Goal: Check status: Check status

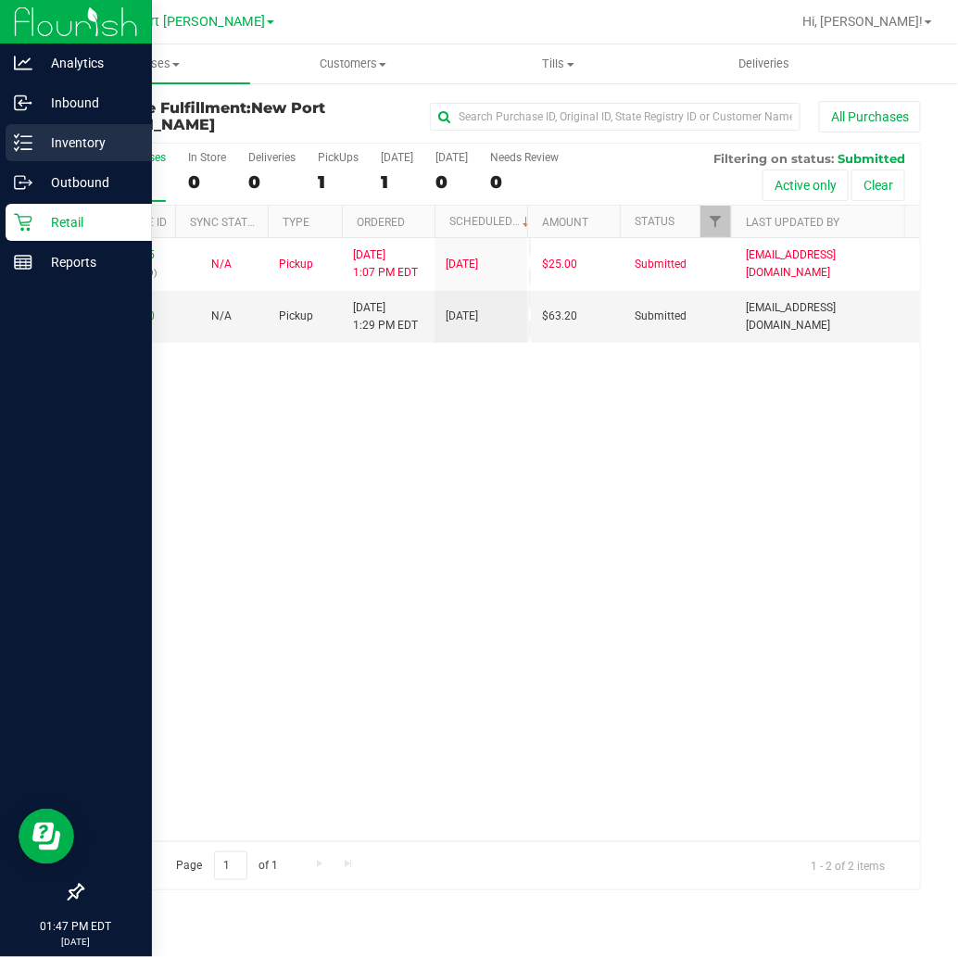
click at [44, 148] on p "Inventory" at bounding box center [87, 143] width 111 height 22
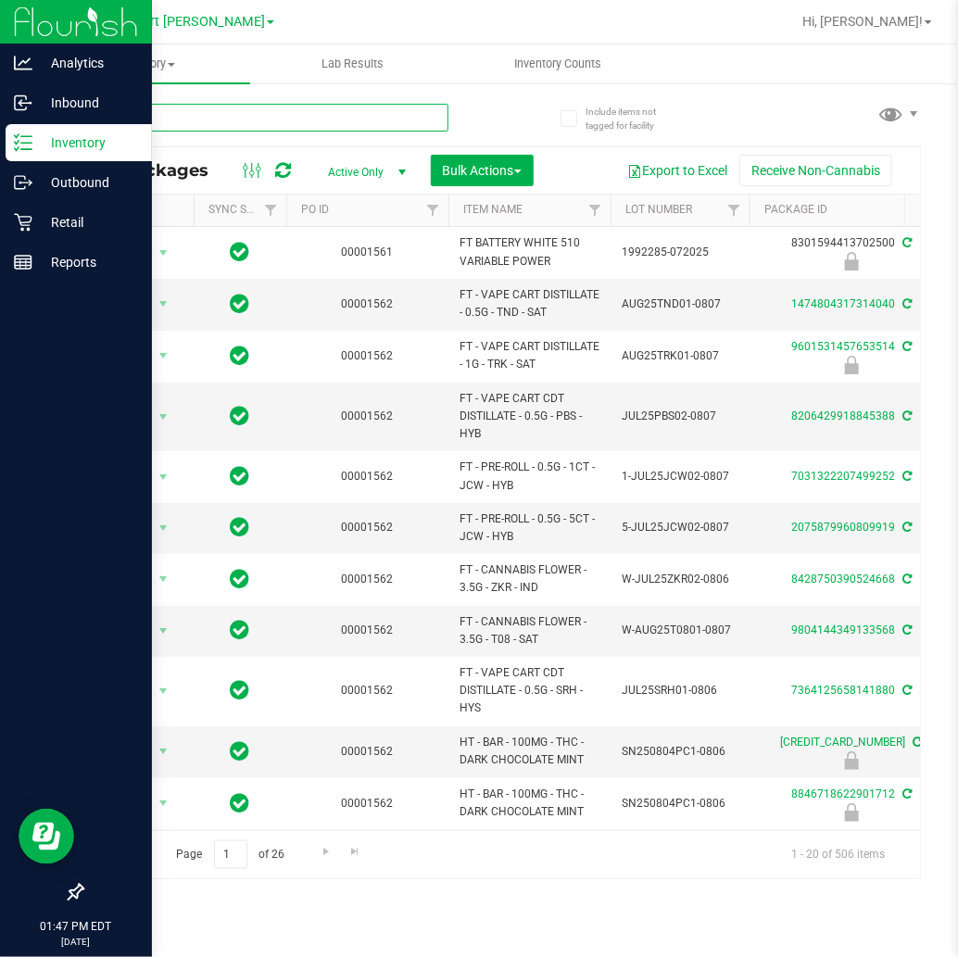
click at [144, 115] on input "text" at bounding box center [264, 118] width 367 height 28
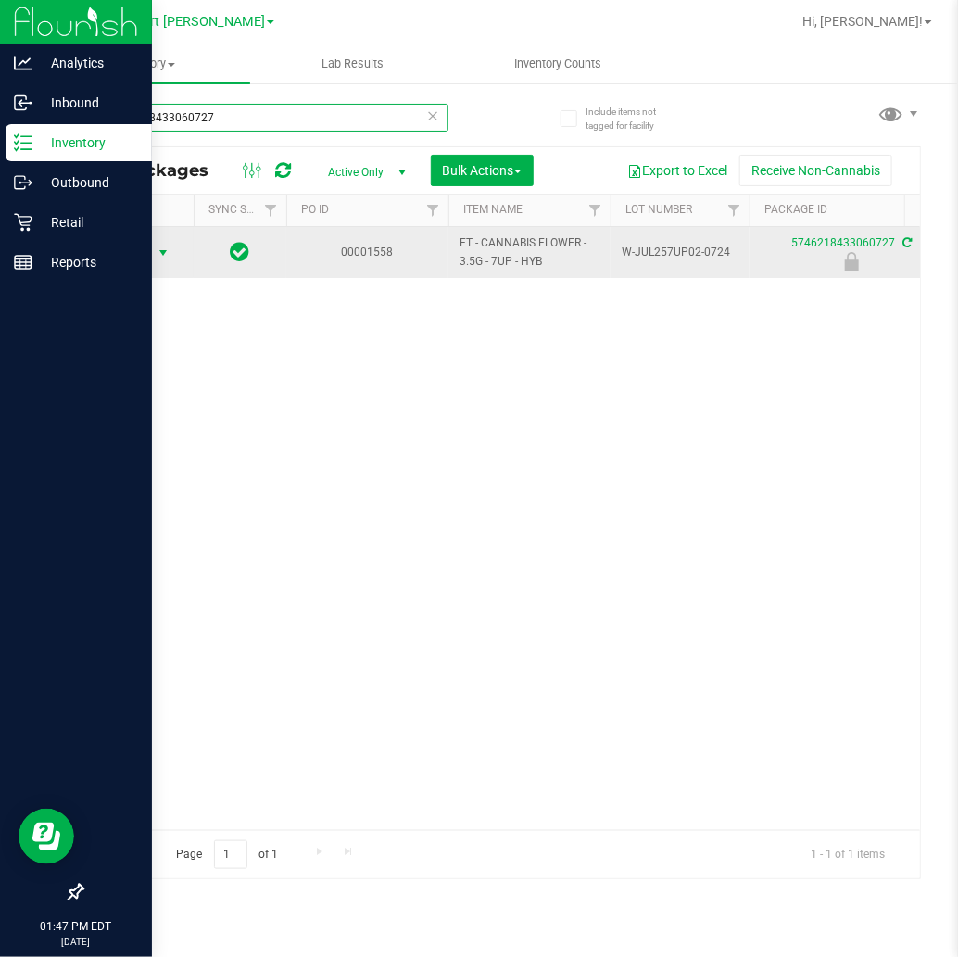
type input "5746218433060727"
click at [160, 250] on span "select" at bounding box center [163, 252] width 15 height 15
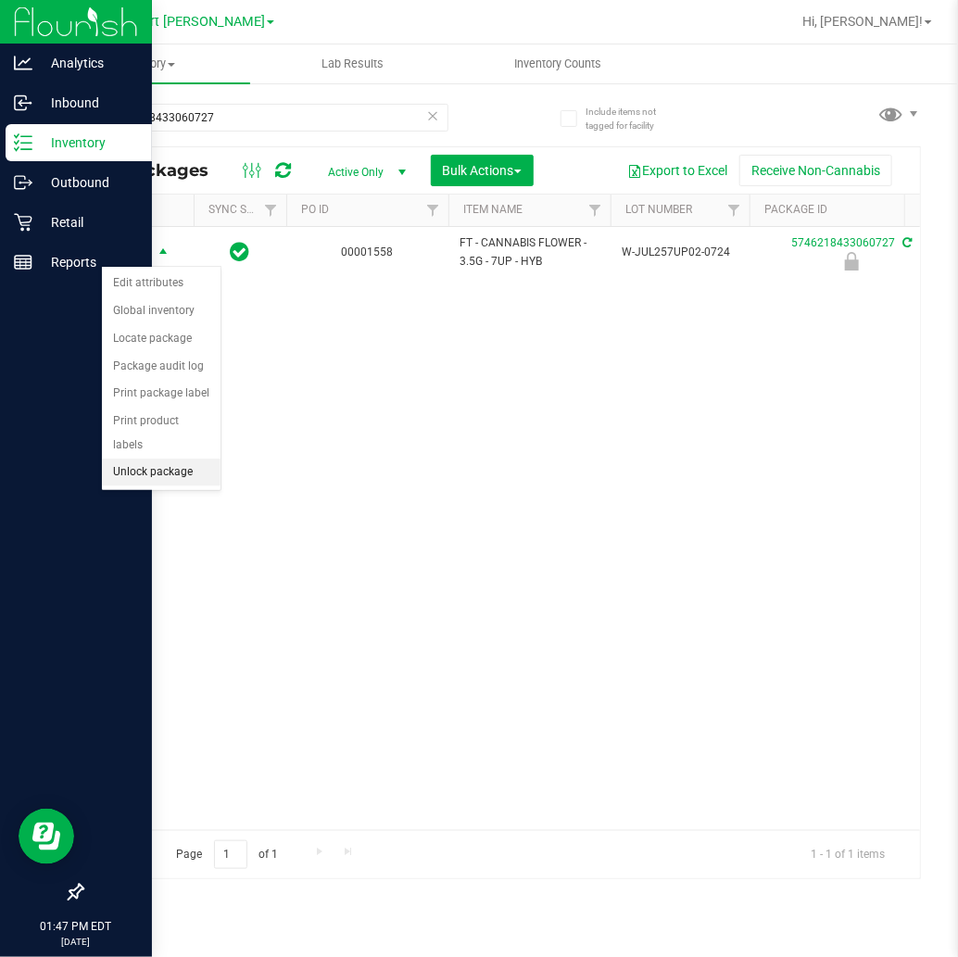
click at [182, 469] on li "Unlock package" at bounding box center [161, 472] width 119 height 28
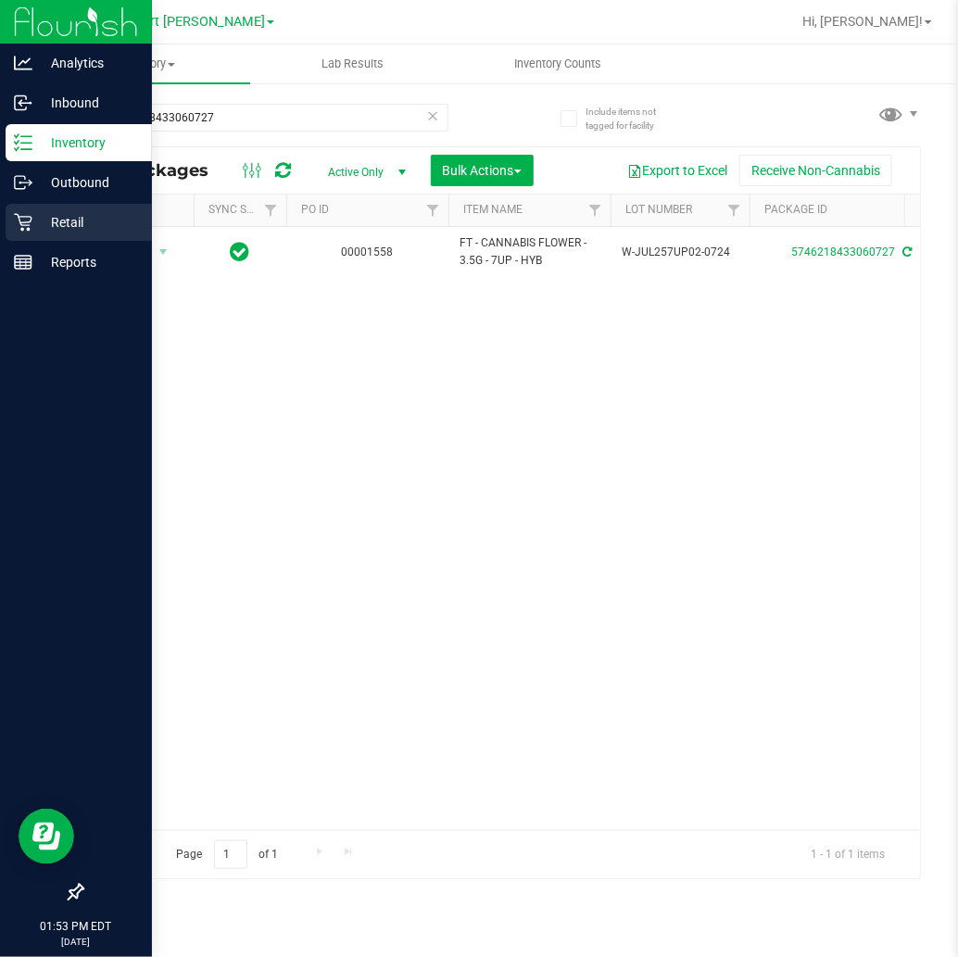
click at [16, 217] on icon at bounding box center [23, 222] width 19 height 19
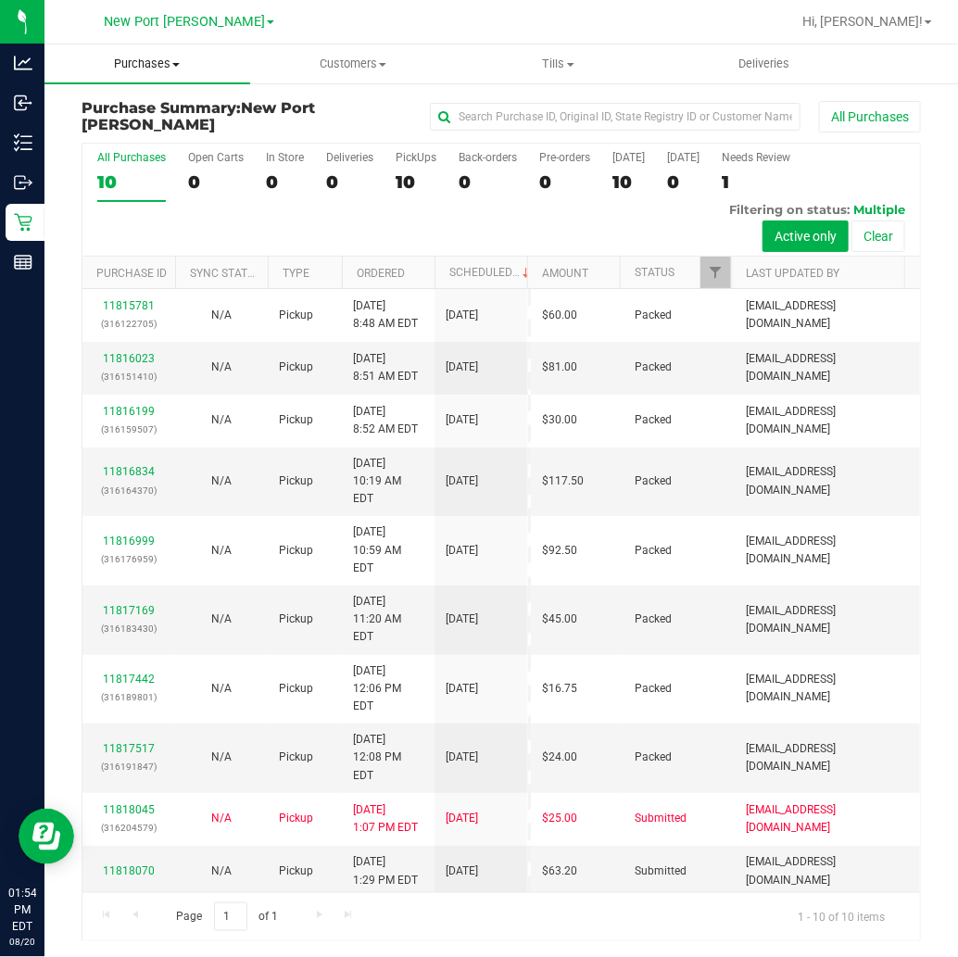
click at [163, 66] on span "Purchases" at bounding box center [147, 64] width 206 height 17
click at [158, 133] on li "Fulfillment" at bounding box center [147, 134] width 206 height 22
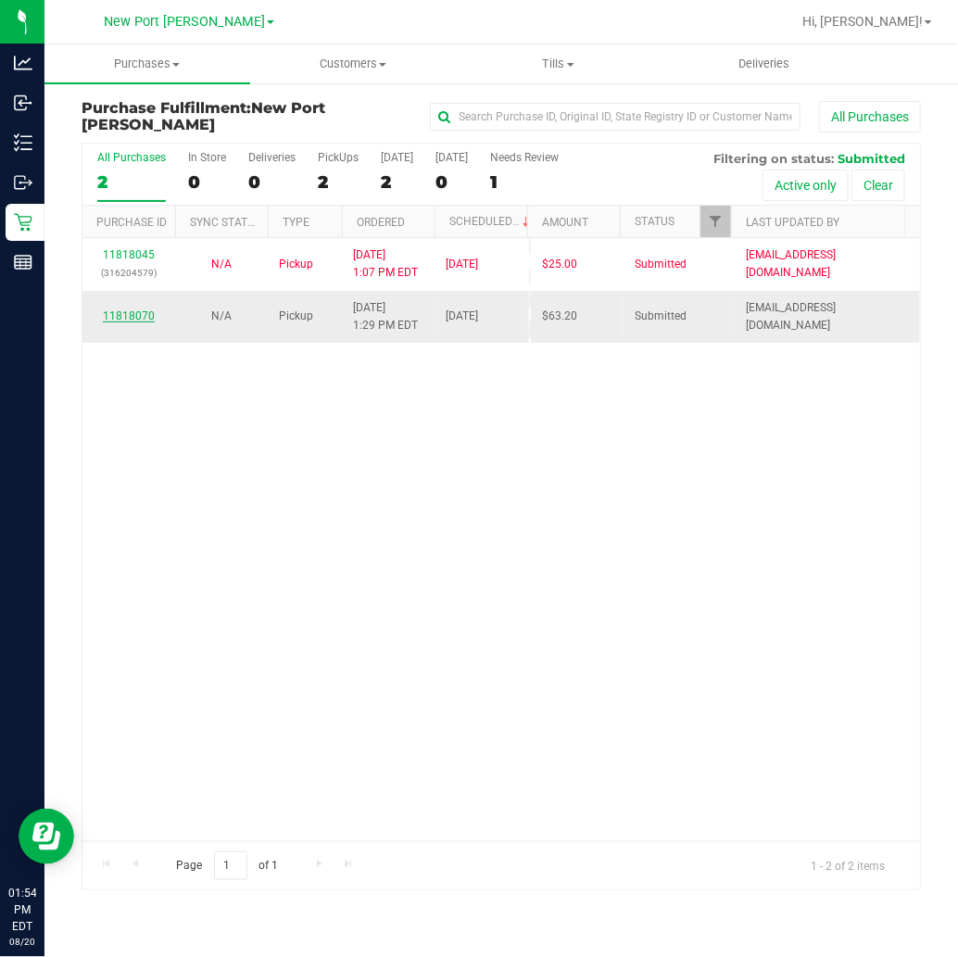
click at [132, 309] on link "11818070" at bounding box center [129, 315] width 52 height 13
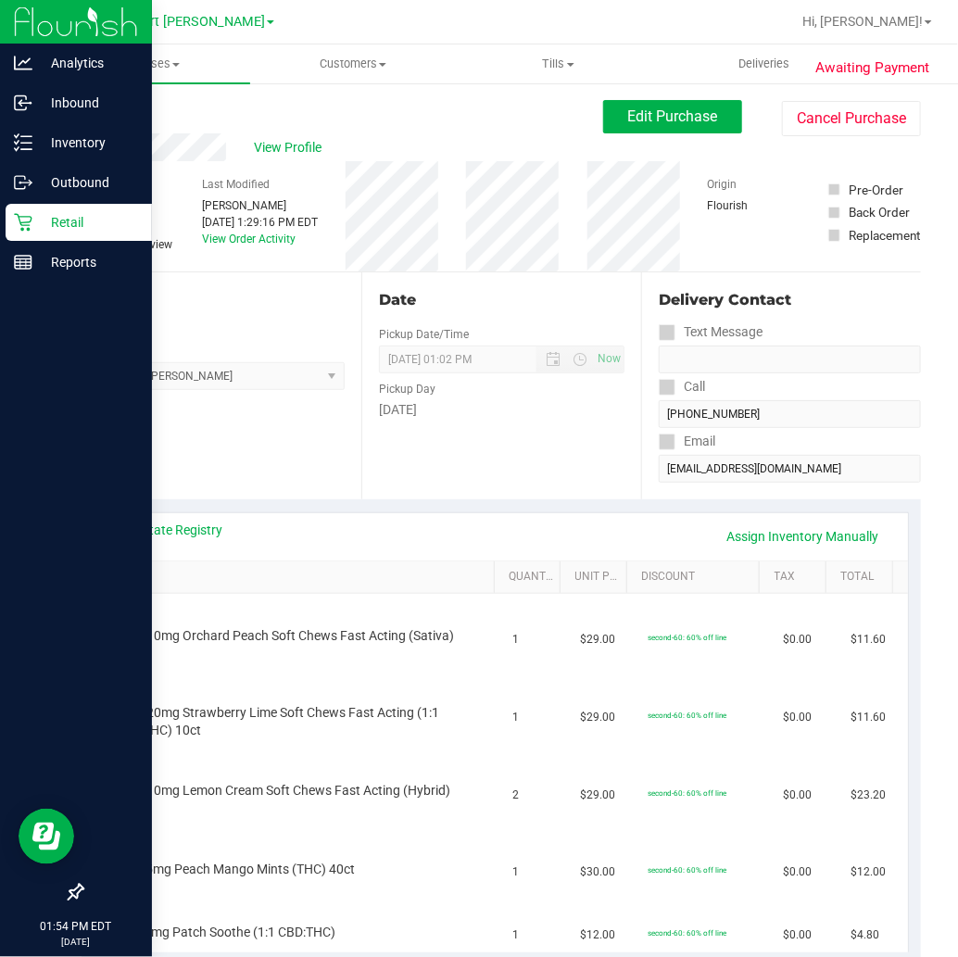
click at [24, 217] on icon at bounding box center [23, 223] width 18 height 18
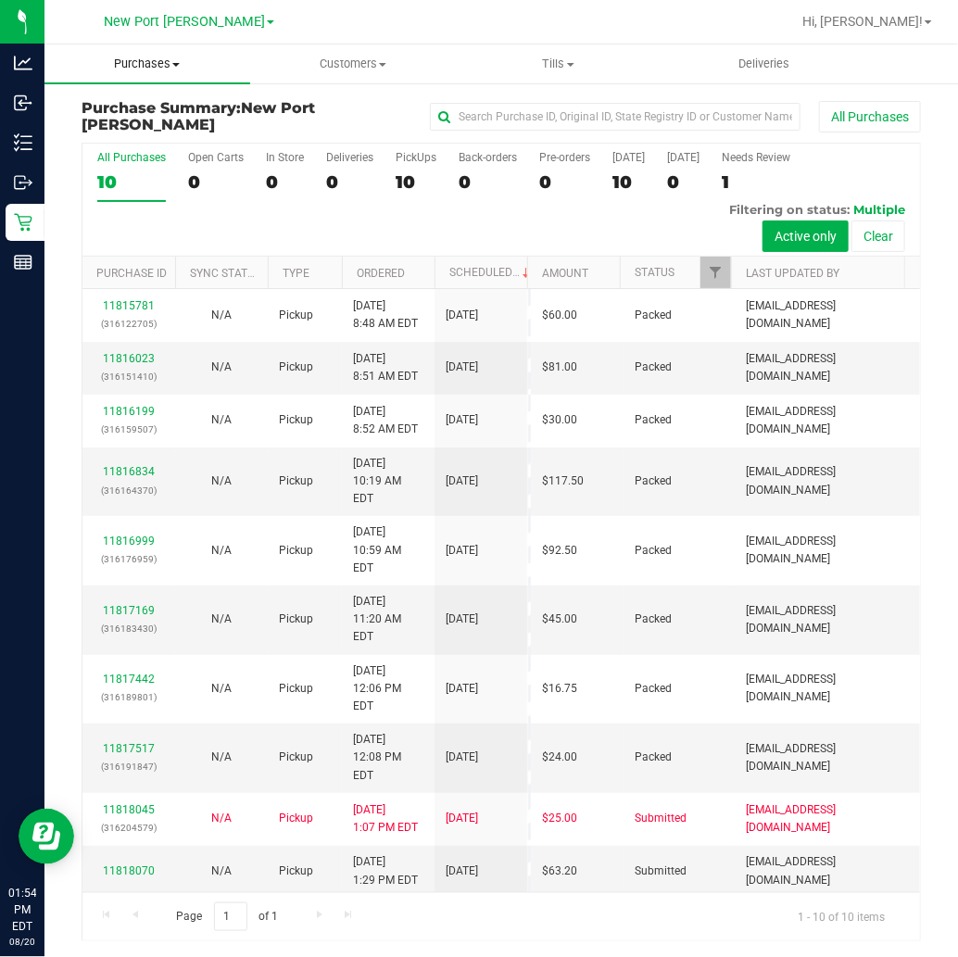
click at [170, 65] on span "Purchases" at bounding box center [147, 64] width 206 height 17
click at [170, 123] on li "Fulfillment" at bounding box center [147, 134] width 206 height 22
